Goal: Ask a question

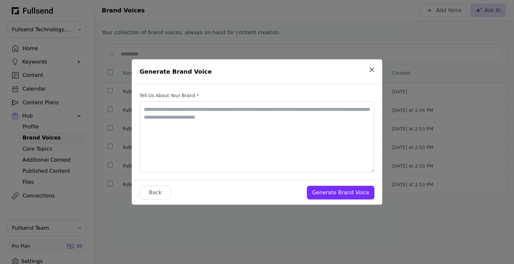
click at [372, 71] on icon "button" at bounding box center [372, 70] width 8 height 8
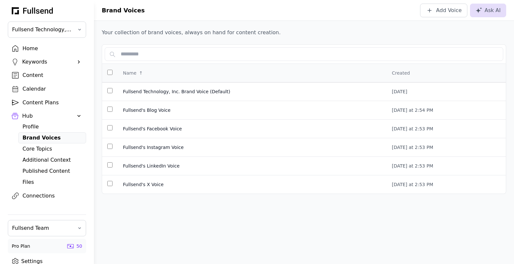
click at [34, 49] on div "Home" at bounding box center [51, 49] width 59 height 8
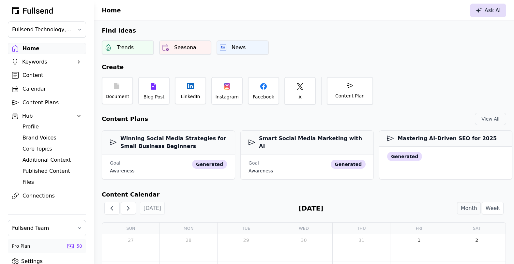
click at [480, 7] on icon at bounding box center [478, 10] width 7 height 6
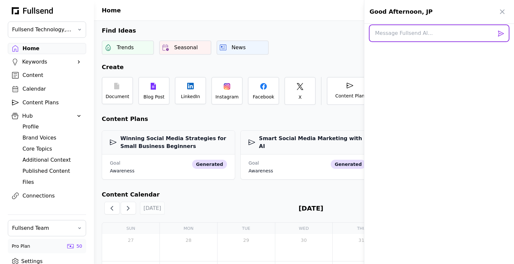
click at [428, 34] on textarea at bounding box center [438, 33] width 139 height 16
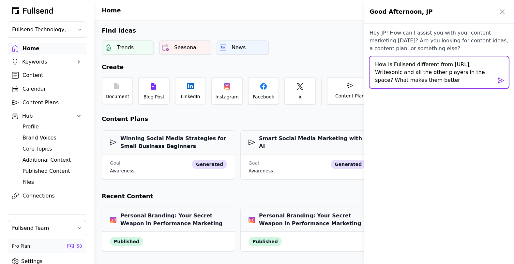
type textarea "How is Fullsend different from [URL], Writesonic and all the other players in t…"
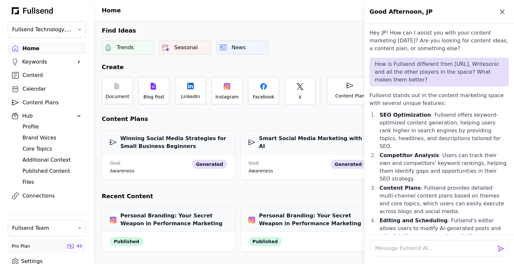
click at [500, 10] on icon "button" at bounding box center [502, 12] width 8 height 8
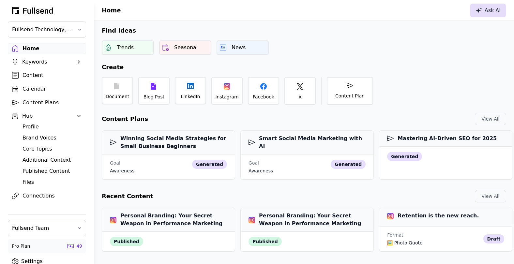
click at [479, 11] on icon at bounding box center [478, 11] width 6 height 6
